Goal: Task Accomplishment & Management: Complete application form

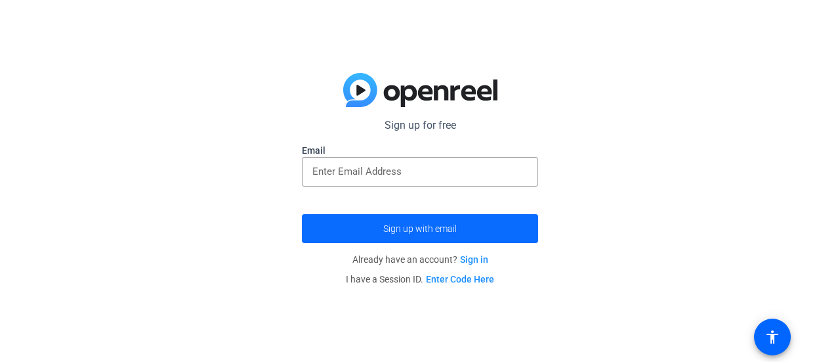
click at [446, 228] on span "Sign up with email" at bounding box center [419, 228] width 73 height 0
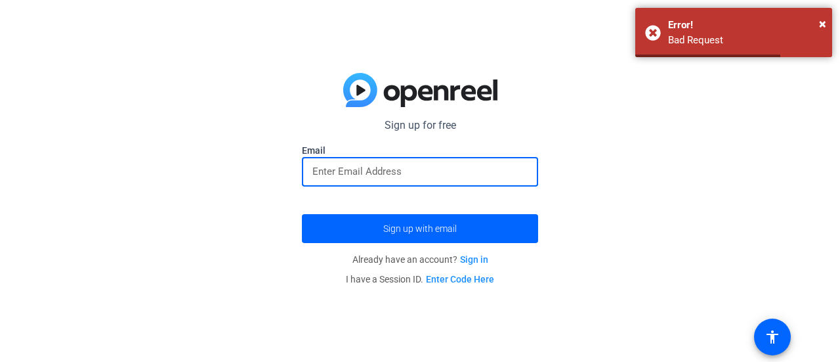
click at [482, 164] on input "email" at bounding box center [419, 171] width 215 height 16
type input "[PERSON_NAME][EMAIL_ADDRESS][PERSON_NAME][DOMAIN_NAME]"
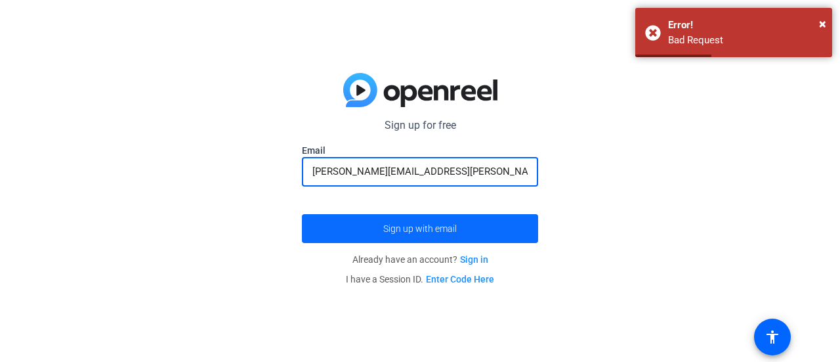
click at [436, 234] on span "submit" at bounding box center [420, 228] width 236 height 31
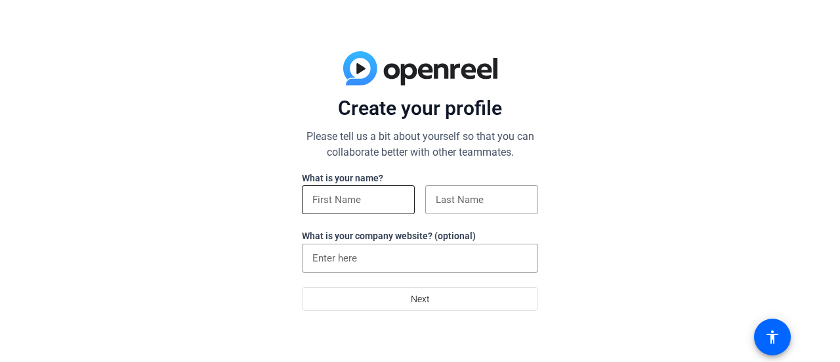
click at [399, 204] on input at bounding box center [358, 200] width 92 height 16
type input "Megahn"
type input "Downs"
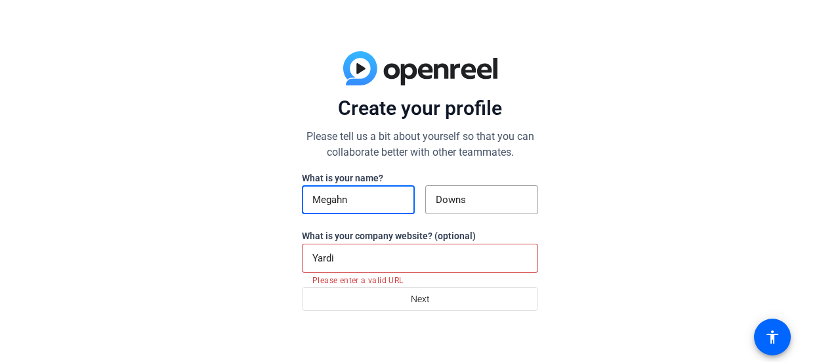
click at [374, 259] on input "Yardi" at bounding box center [419, 258] width 215 height 16
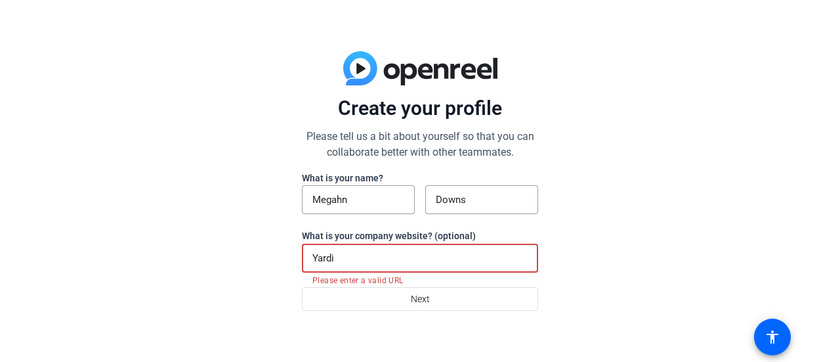
click at [374, 259] on input "Yardi" at bounding box center [419, 258] width 215 height 16
type input "Y"
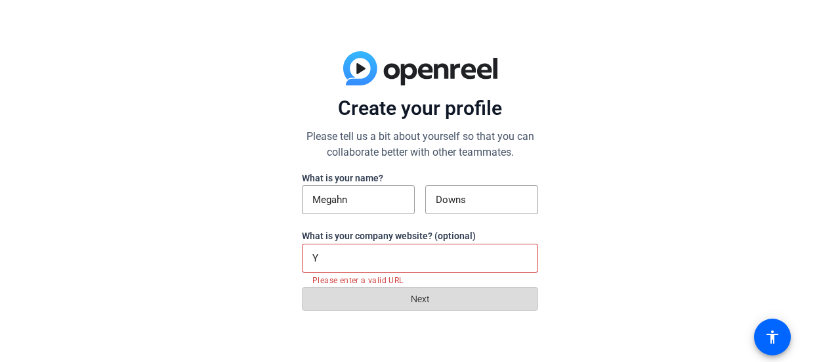
click at [336, 300] on span at bounding box center [419, 298] width 235 height 31
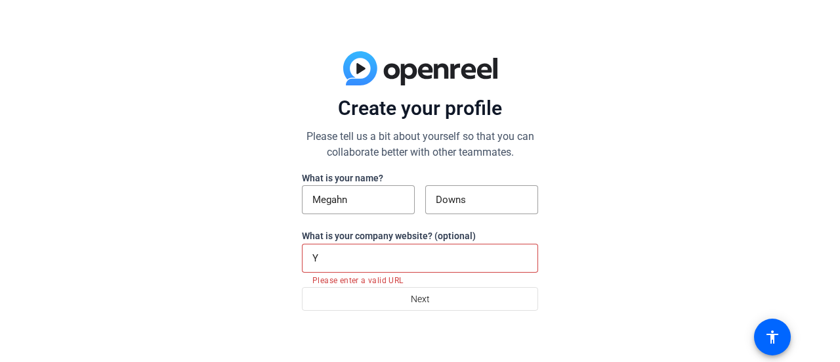
click at [350, 266] on input "Y" at bounding box center [419, 258] width 215 height 16
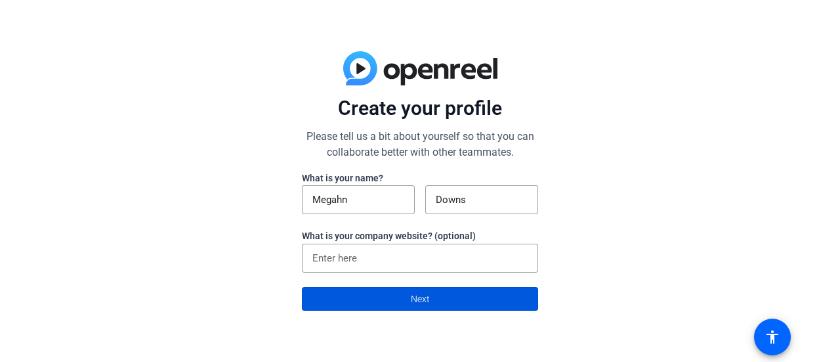
click at [333, 288] on span at bounding box center [419, 298] width 235 height 31
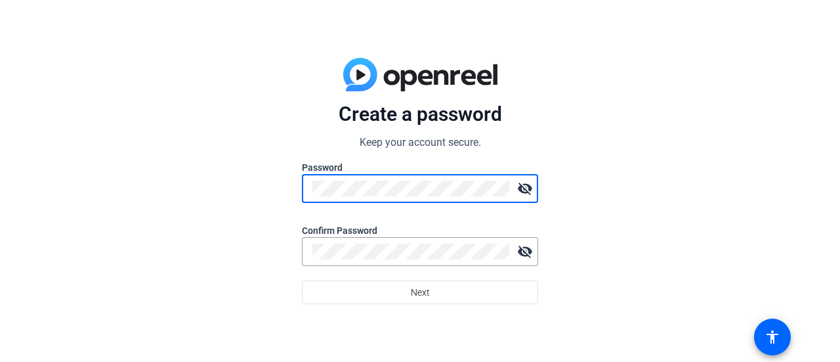
click at [373, 184] on mat-form-field "visibility_off" at bounding box center [420, 195] width 236 height 43
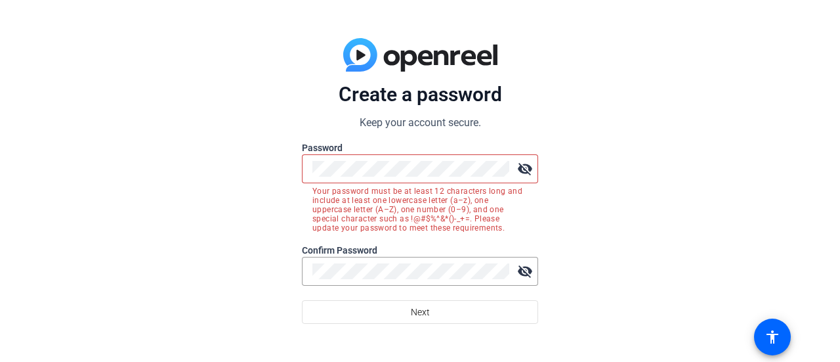
click at [388, 58] on img at bounding box center [420, 55] width 154 height 34
click at [367, 55] on img at bounding box center [420, 55] width 154 height 34
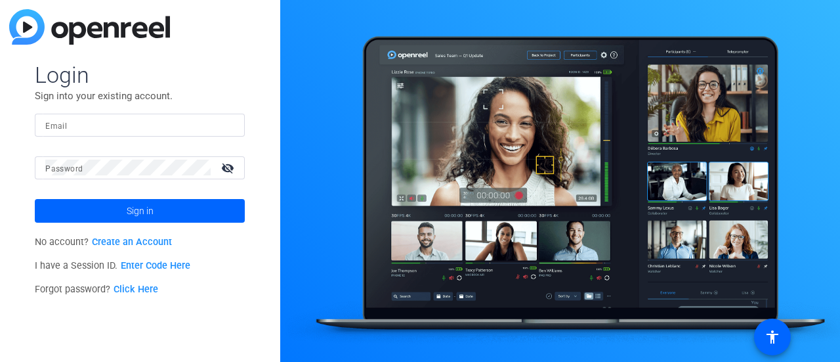
click at [239, 121] on div "Email" at bounding box center [140, 125] width 210 height 23
click at [178, 127] on input "Email" at bounding box center [139, 125] width 189 height 16
type input "[PERSON_NAME][EMAIL_ADDRESS][PERSON_NAME][DOMAIN_NAME]"
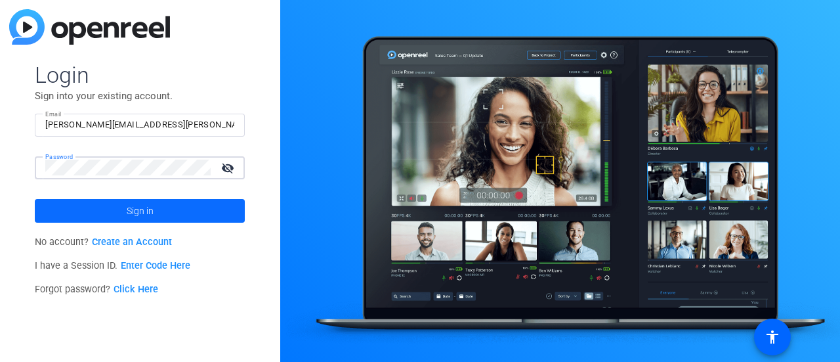
click at [115, 207] on span at bounding box center [140, 210] width 210 height 31
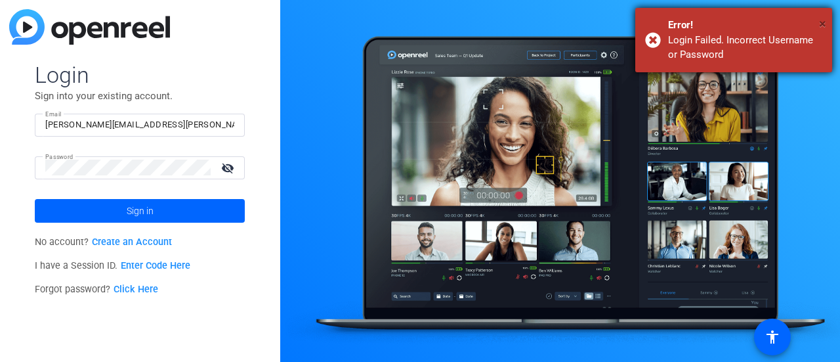
click at [823, 17] on span "×" at bounding box center [822, 24] width 7 height 16
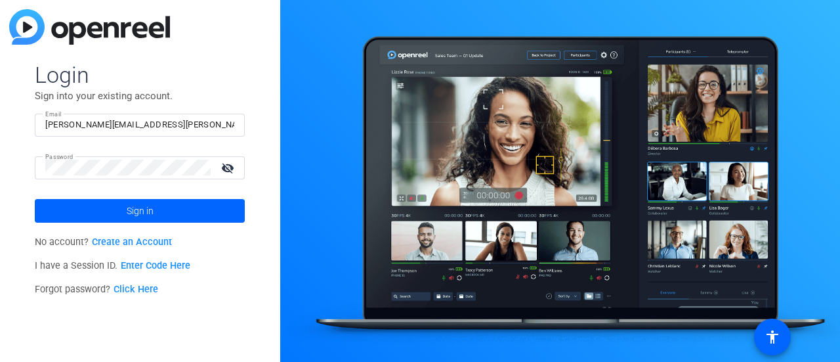
click at [228, 165] on mat-icon "visibility_off" at bounding box center [228, 167] width 31 height 19
click at [169, 204] on span at bounding box center [140, 210] width 210 height 31
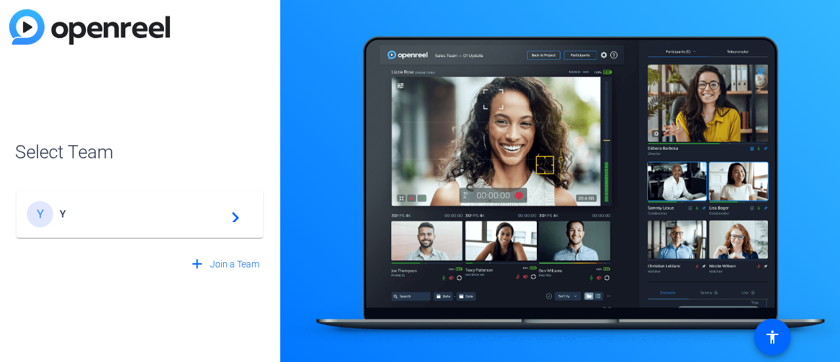
click at [238, 216] on mat-icon "navigate_next" at bounding box center [232, 214] width 16 height 16
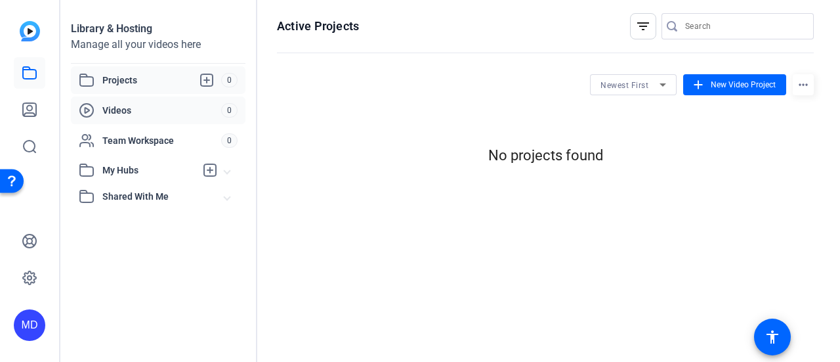
click at [107, 108] on span "Videos" at bounding box center [161, 110] width 119 height 13
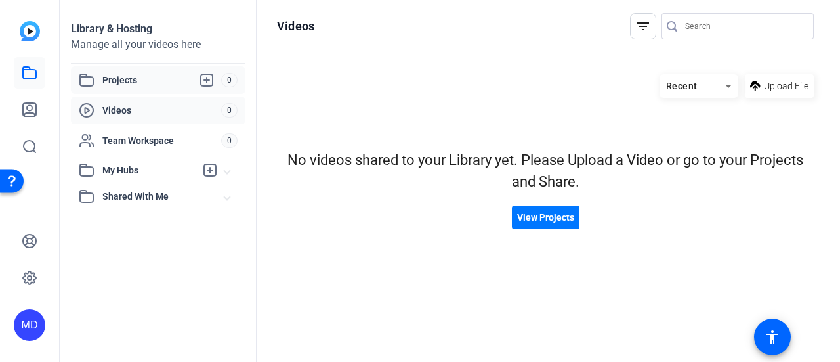
click at [206, 89] on div "Projects 0" at bounding box center [158, 80] width 175 height 28
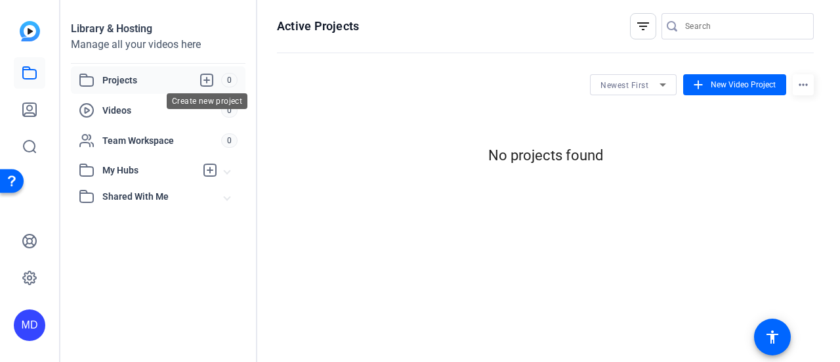
click at [206, 83] on icon at bounding box center [207, 80] width 16 height 16
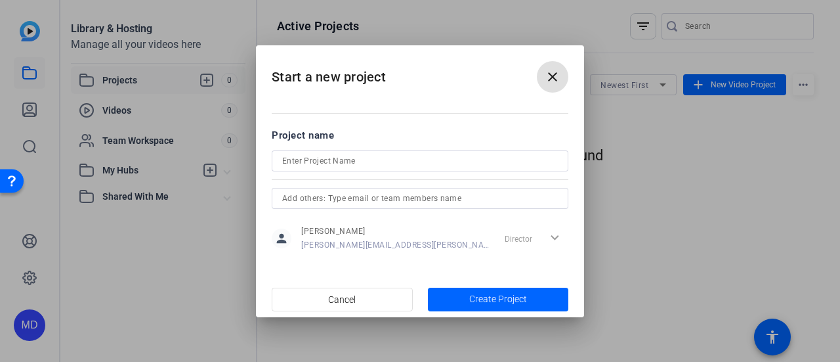
click at [419, 156] on input at bounding box center [420, 161] width 276 height 16
type input "SSA Fall 2025"
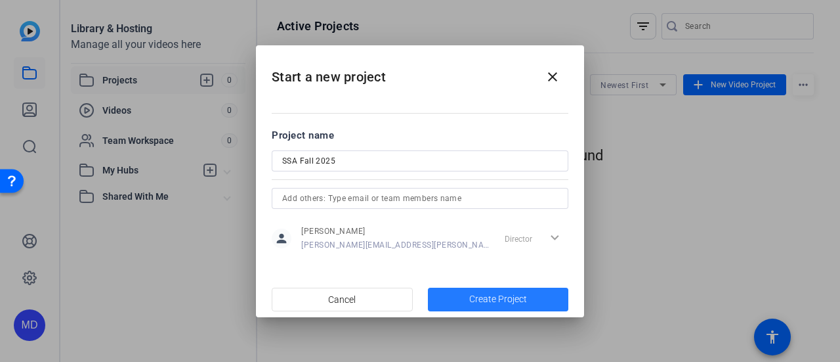
click at [485, 296] on span "Create Project" at bounding box center [498, 299] width 58 height 14
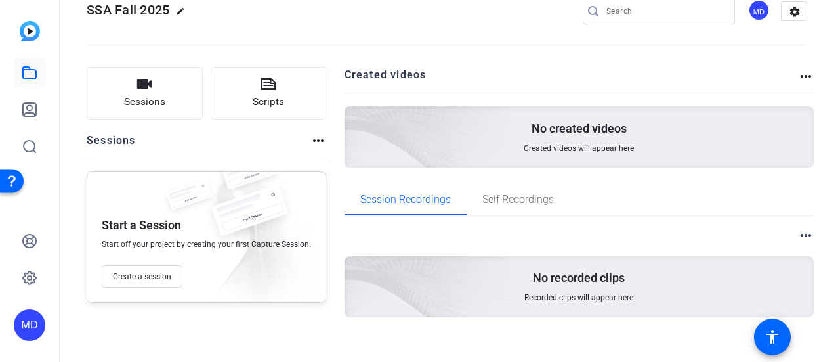
scroll to position [41, 0]
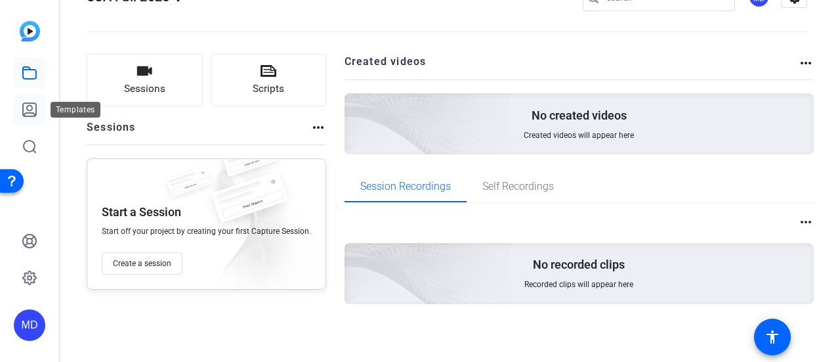
click at [27, 106] on icon at bounding box center [30, 110] width 16 height 16
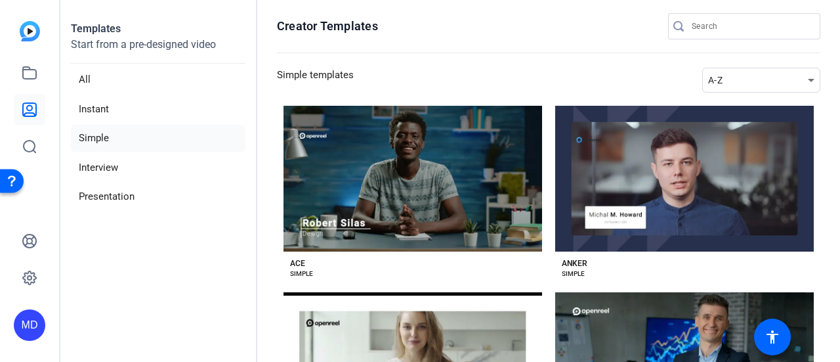
click at [28, 28] on img at bounding box center [30, 31] width 20 height 20
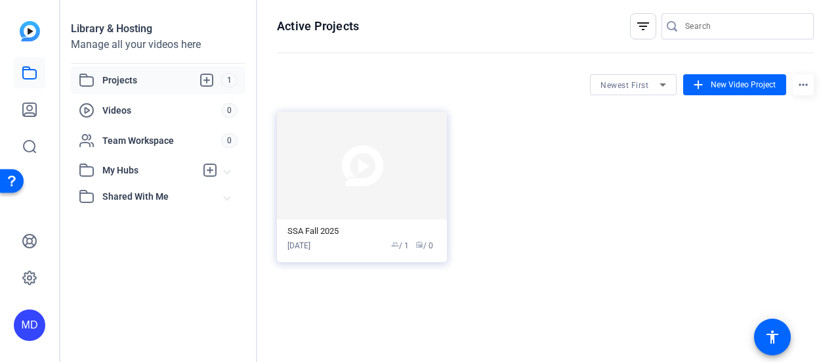
click at [698, 33] on input "Search" at bounding box center [744, 26] width 118 height 16
type input "social"
